Goal: Complete application form

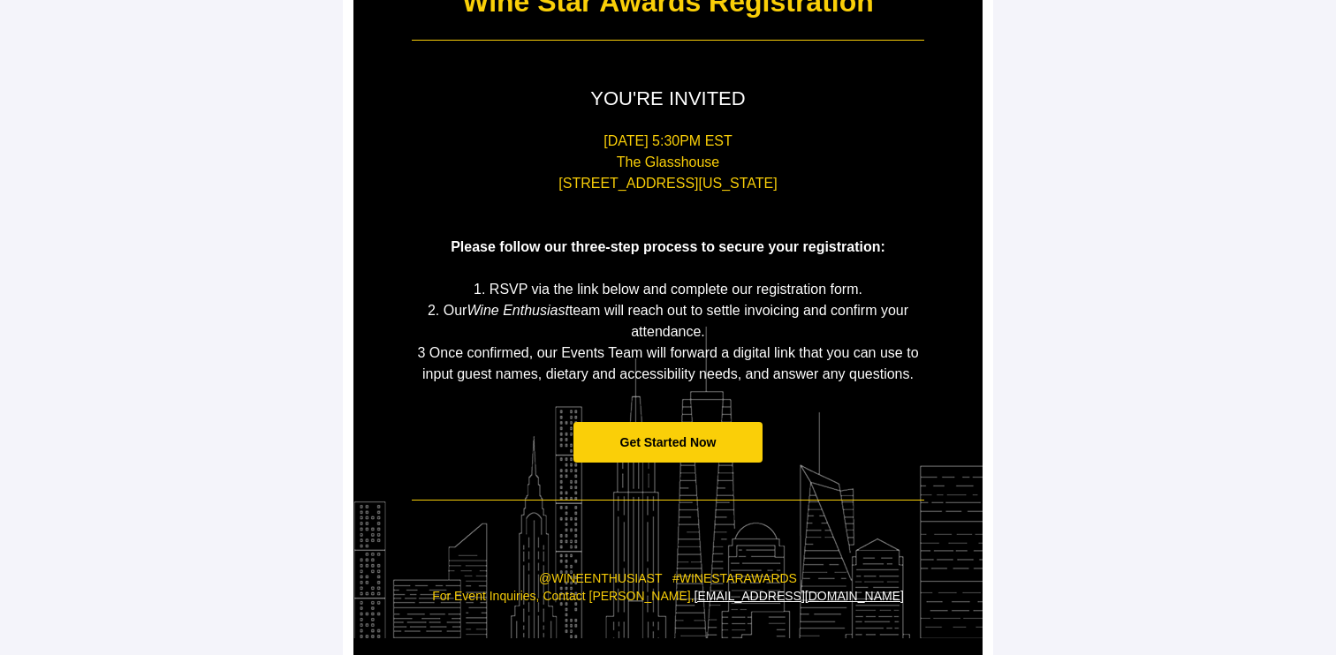
scroll to position [284, 0]
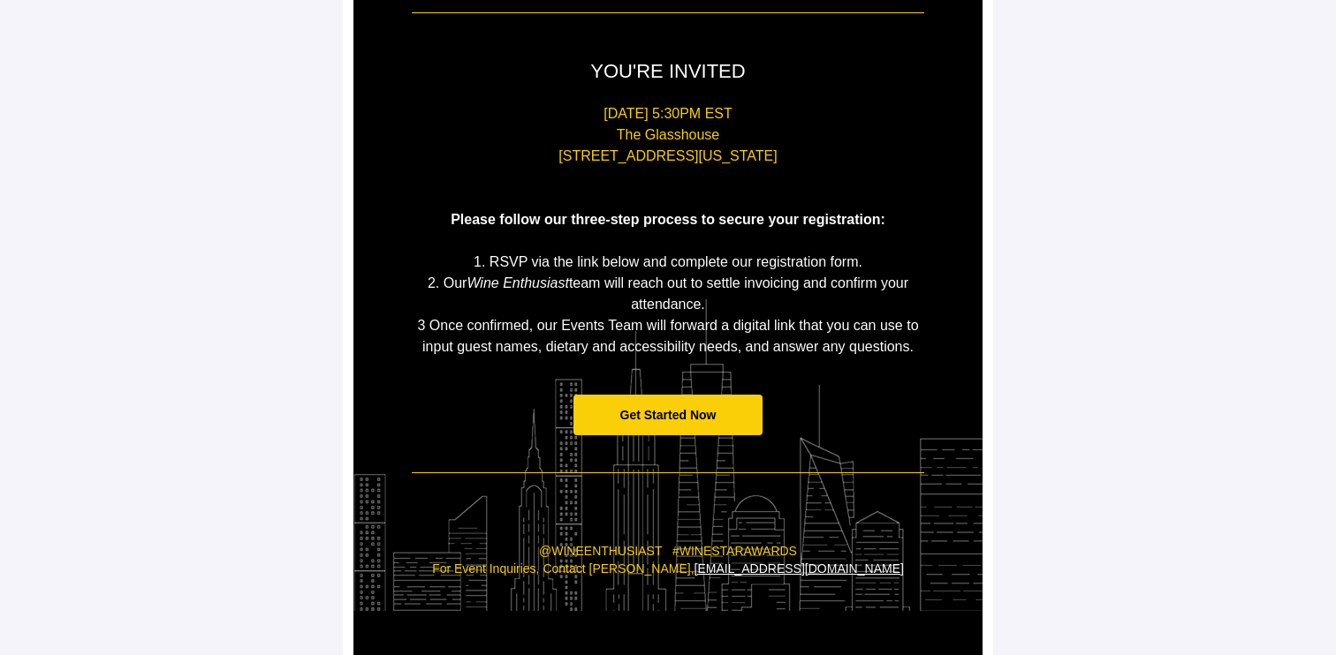
click at [700, 417] on span "Get Started Now" at bounding box center [668, 415] width 96 height 14
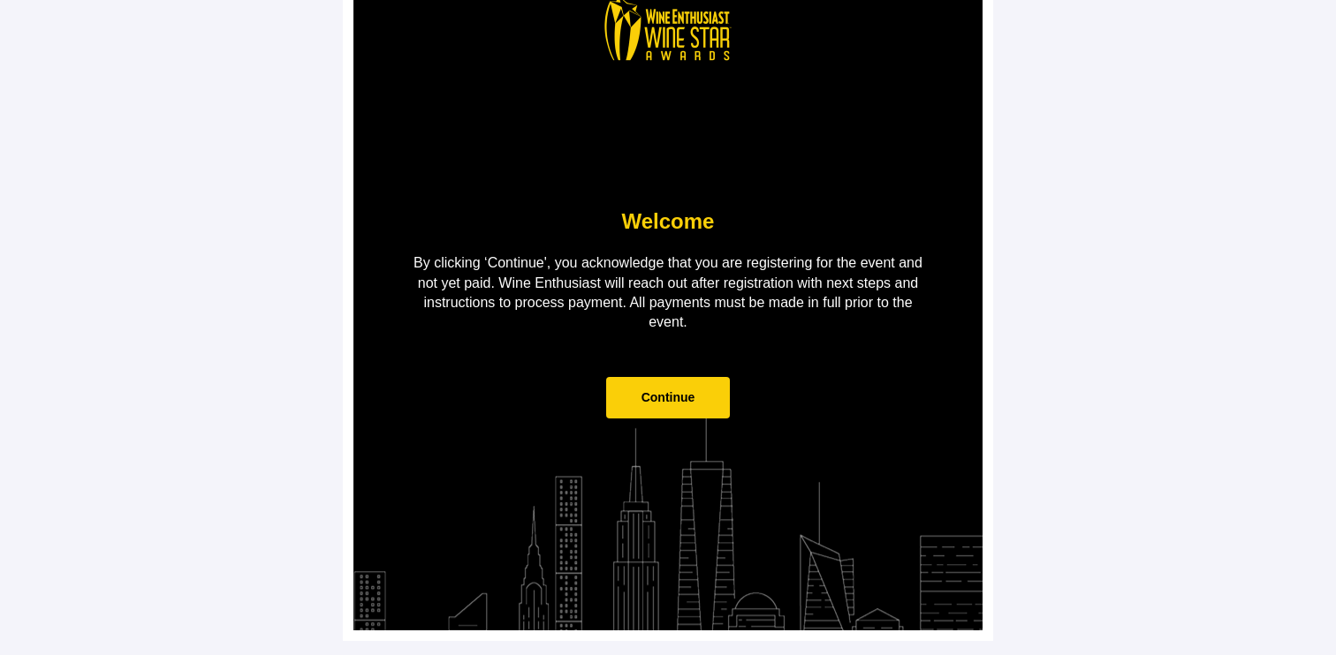
scroll to position [0, 0]
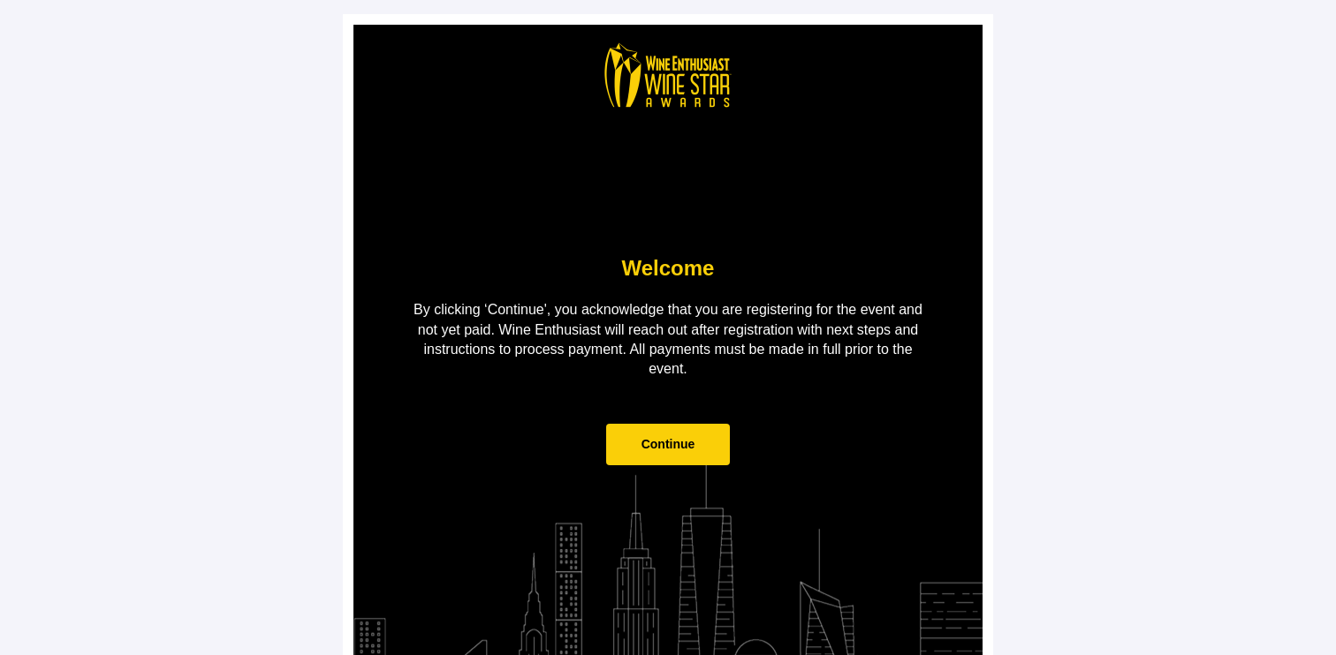
click at [681, 443] on span "Continue" at bounding box center [668, 444] width 54 height 14
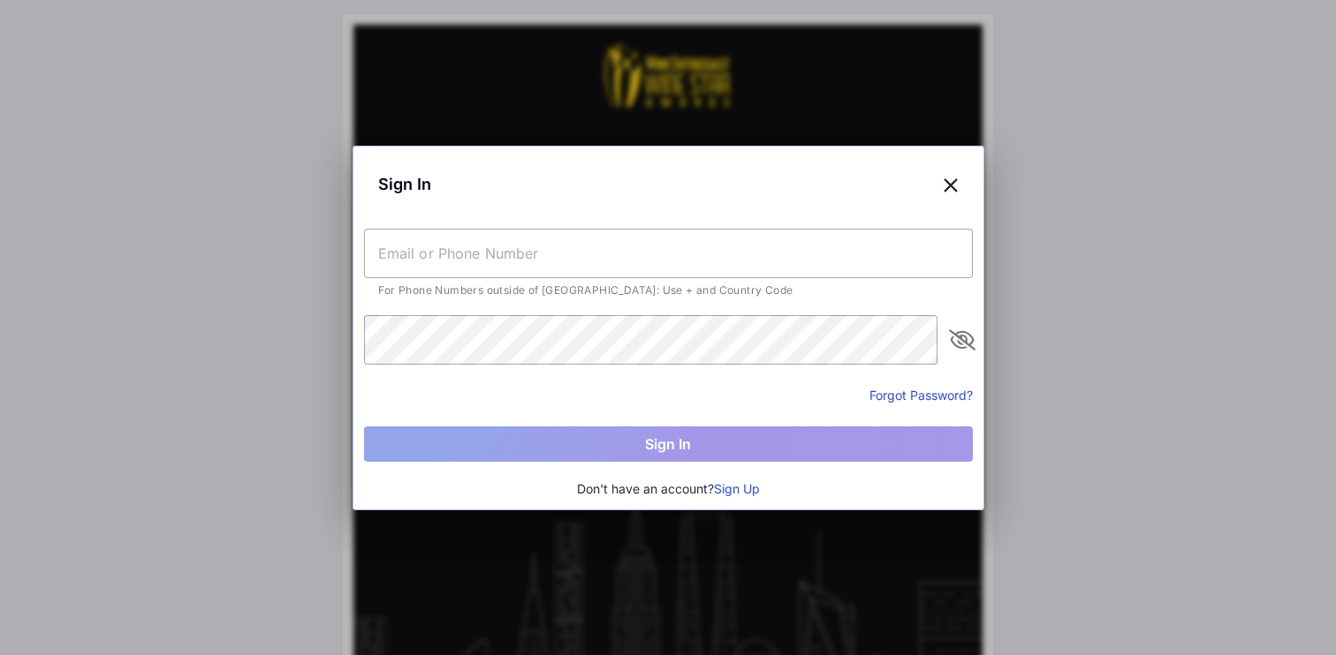
click at [741, 492] on button "Sign Up" at bounding box center [737, 489] width 46 height 19
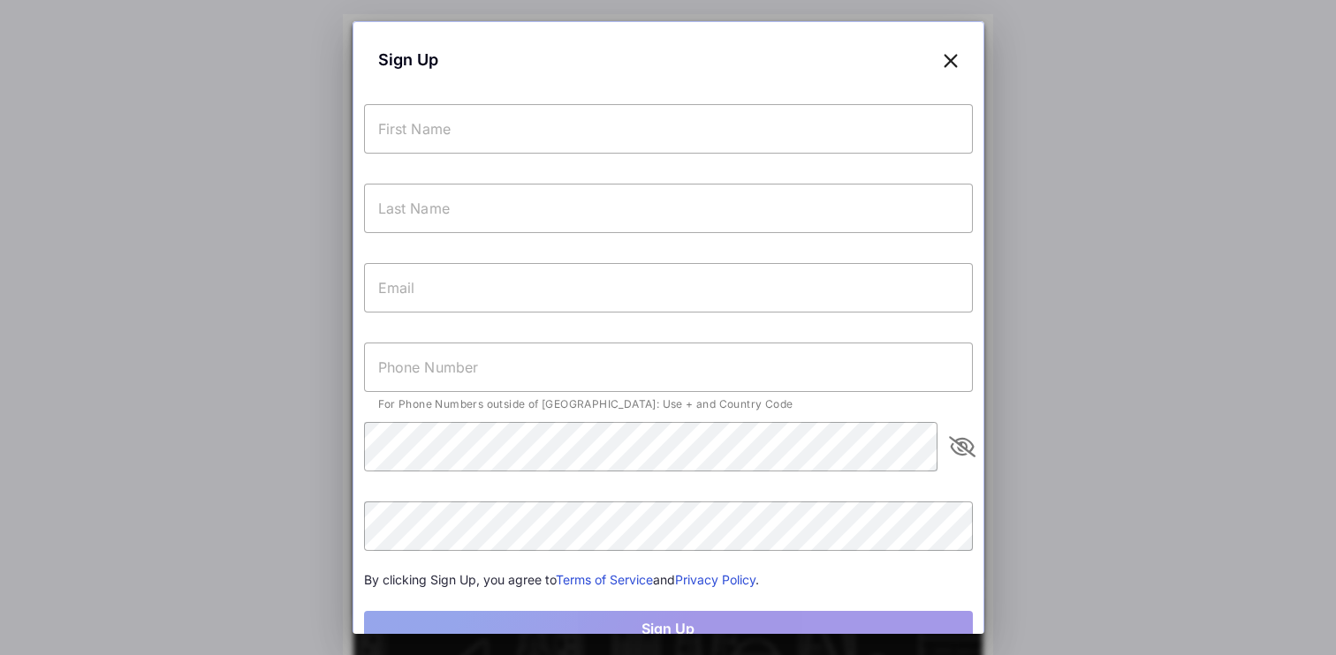
click at [591, 133] on input "text" at bounding box center [668, 128] width 609 height 49
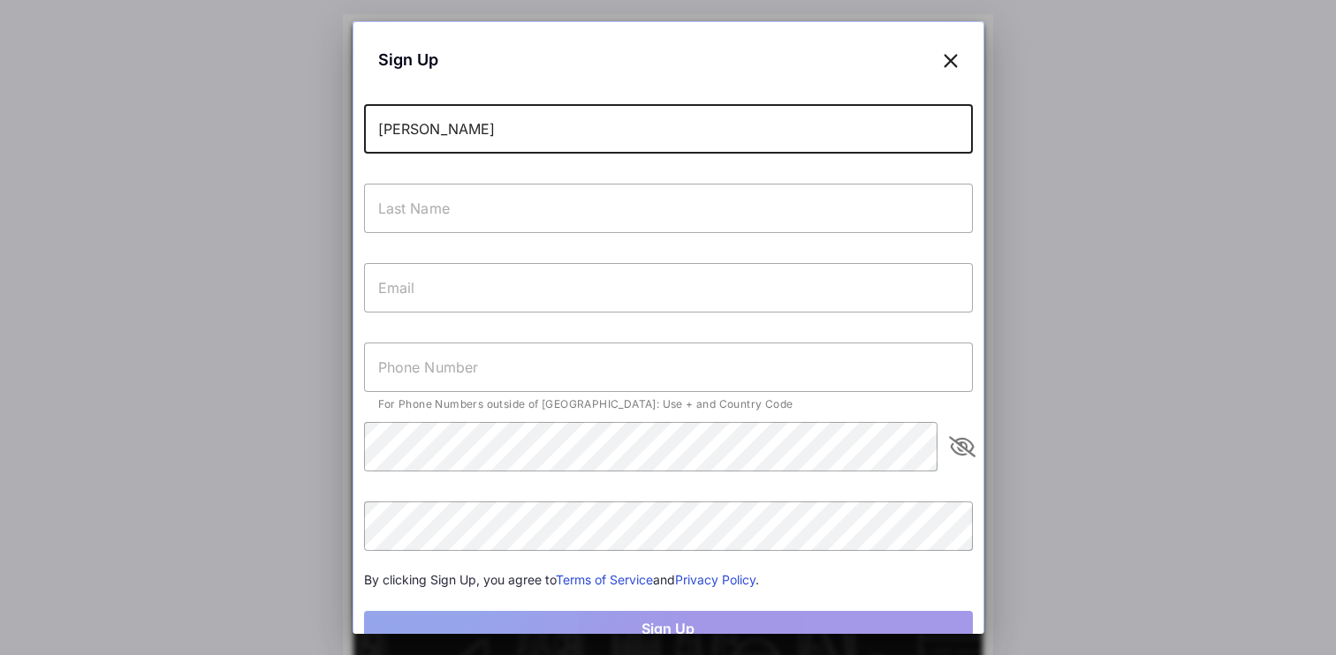
type input "[PERSON_NAME]"
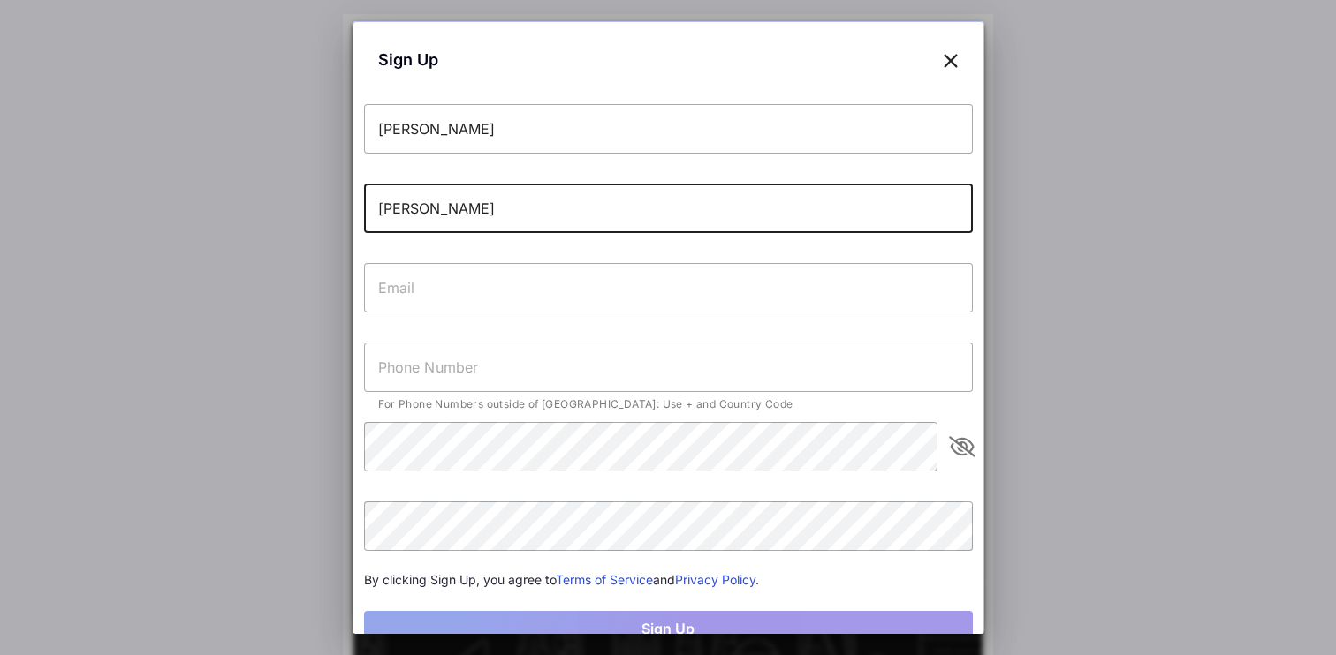
type input "[PERSON_NAME]"
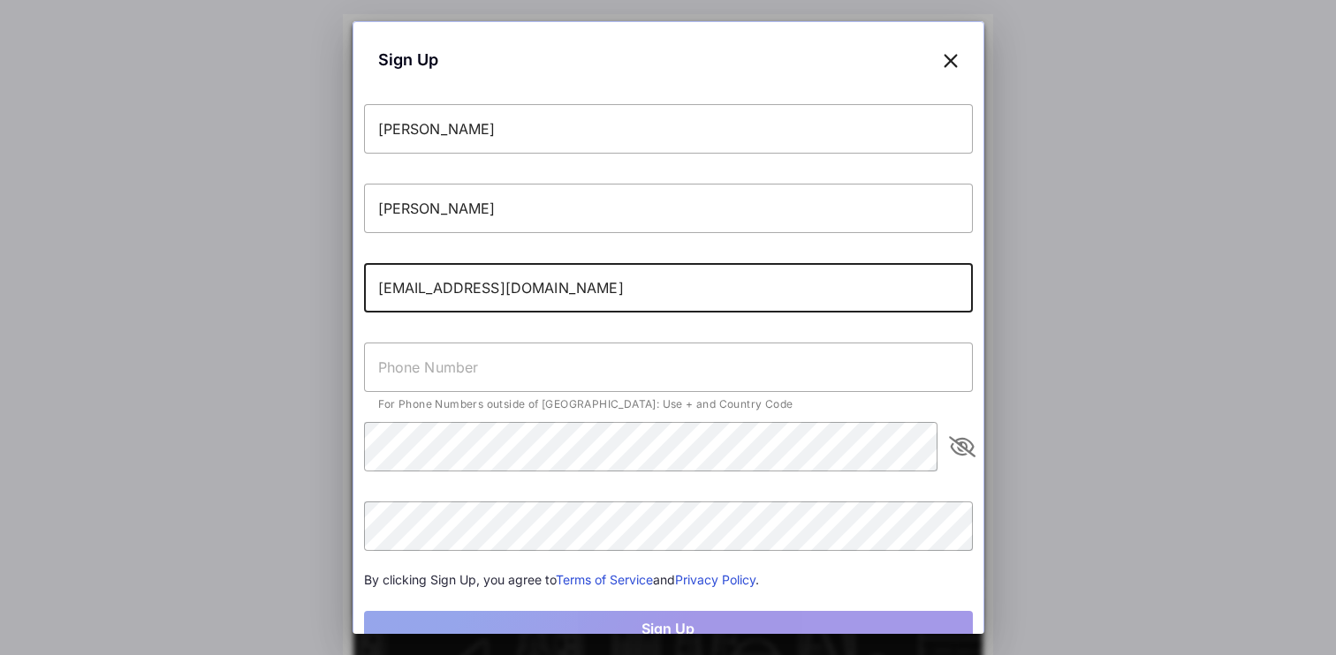
type input "[EMAIL_ADDRESS][DOMAIN_NAME]"
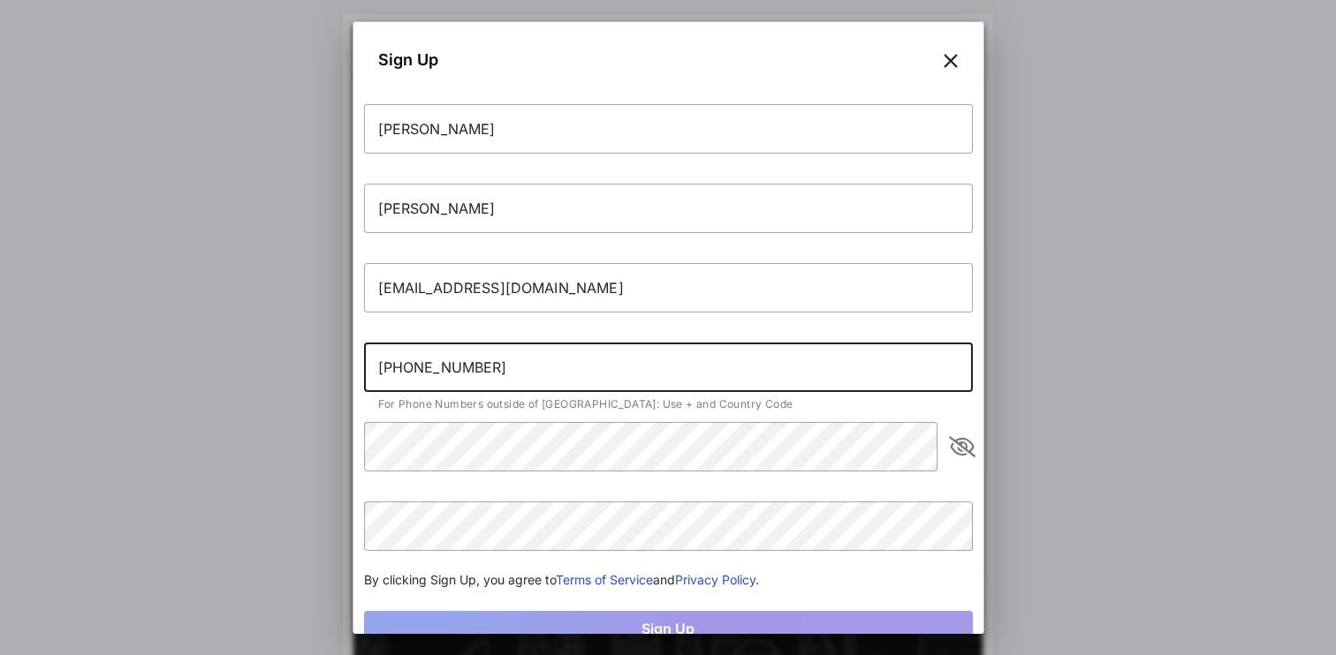
type input "[PHONE_NUMBER]"
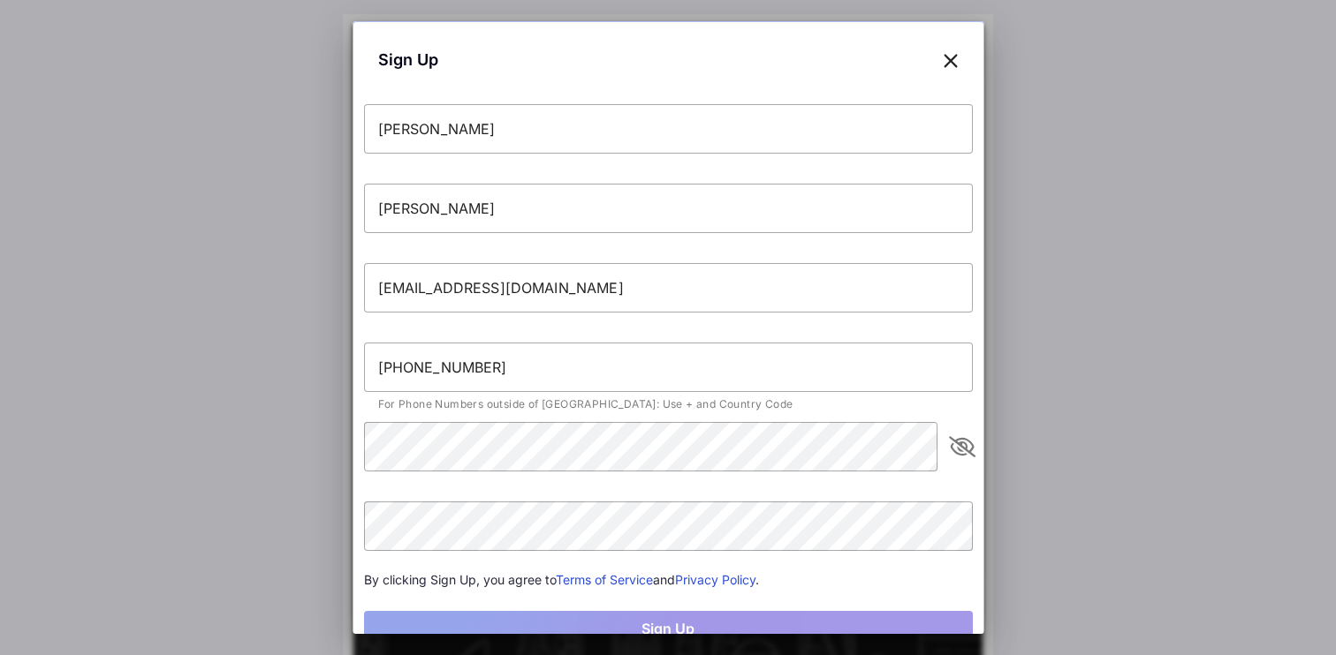
click at [942, 58] on icon at bounding box center [950, 60] width 16 height 26
